Goal: Task Accomplishment & Management: Manage account settings

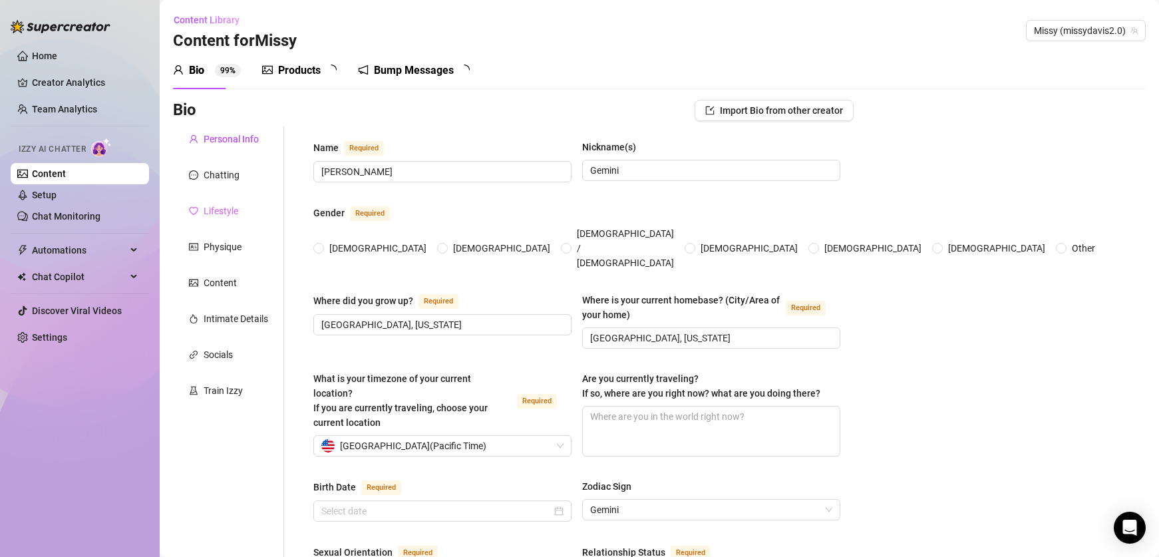
radio input "true"
type input "[DATE]"
click at [57, 194] on link "Setup" at bounding box center [44, 195] width 25 height 11
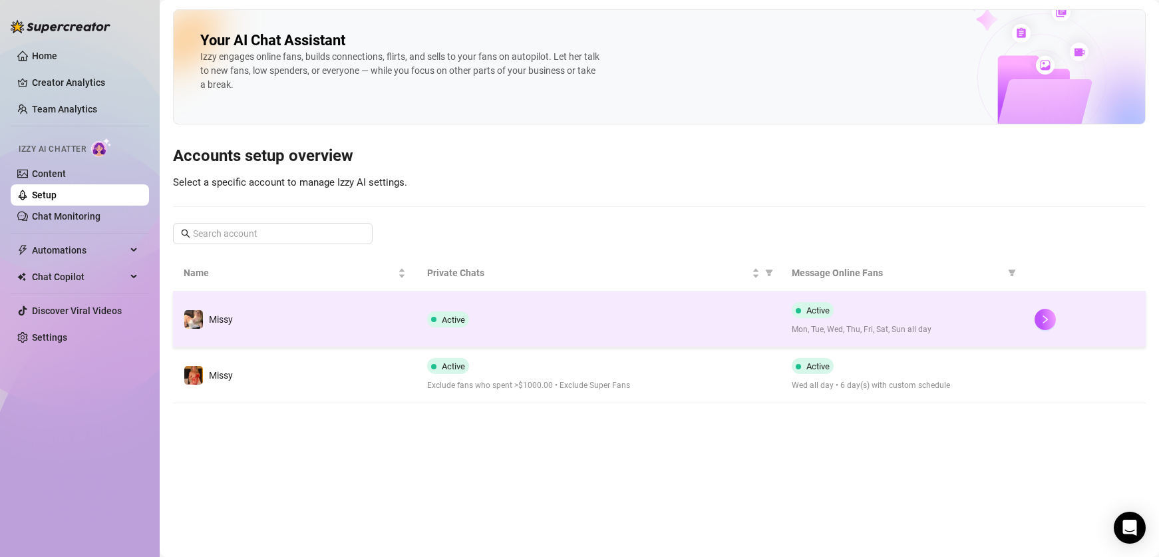
click at [764, 337] on td "Active" at bounding box center [598, 319] width 364 height 56
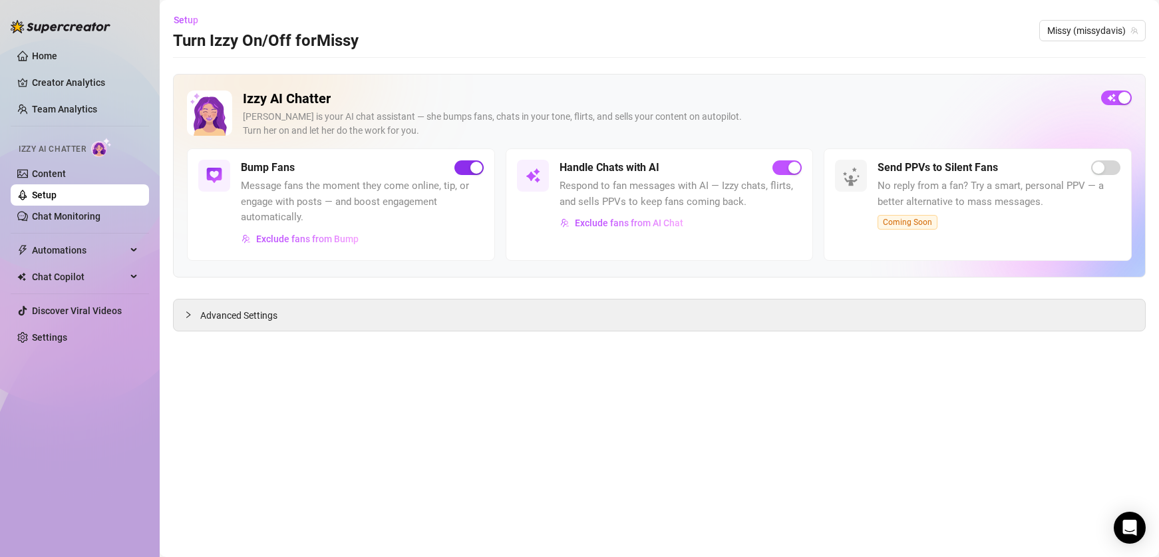
click at [468, 164] on span "button" at bounding box center [468, 167] width 29 height 15
click at [782, 175] on div "Handle Chats with AI" at bounding box center [680, 168] width 243 height 16
click at [786, 165] on span "button" at bounding box center [786, 167] width 29 height 15
